Goal: Transaction & Acquisition: Purchase product/service

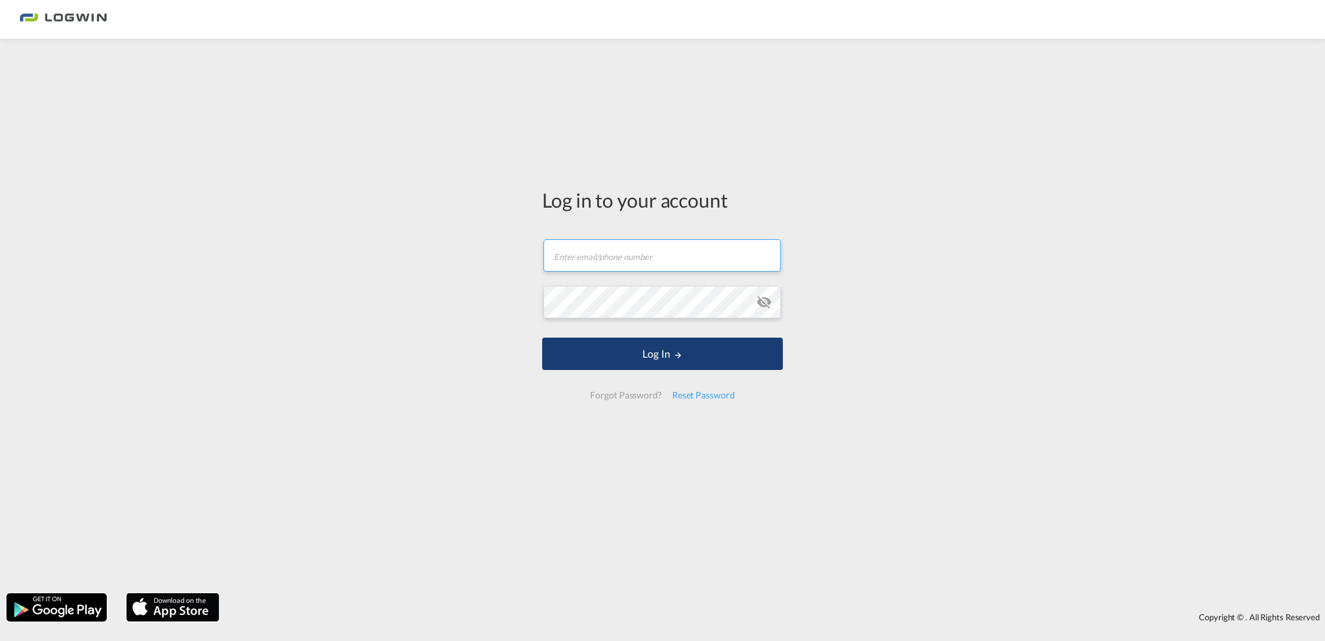
type input "[PERSON_NAME][EMAIL_ADDRESS][PERSON_NAME][DOMAIN_NAME]"
click at [709, 351] on button "Log In" at bounding box center [662, 354] width 241 height 32
